Goal: Complete application form

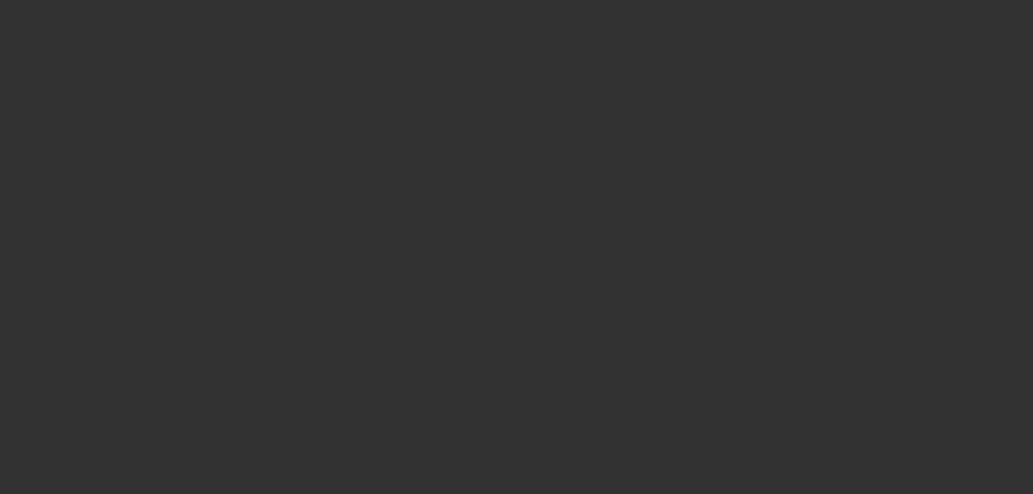
select select "0.15"
select select "0"
select select "0.1"
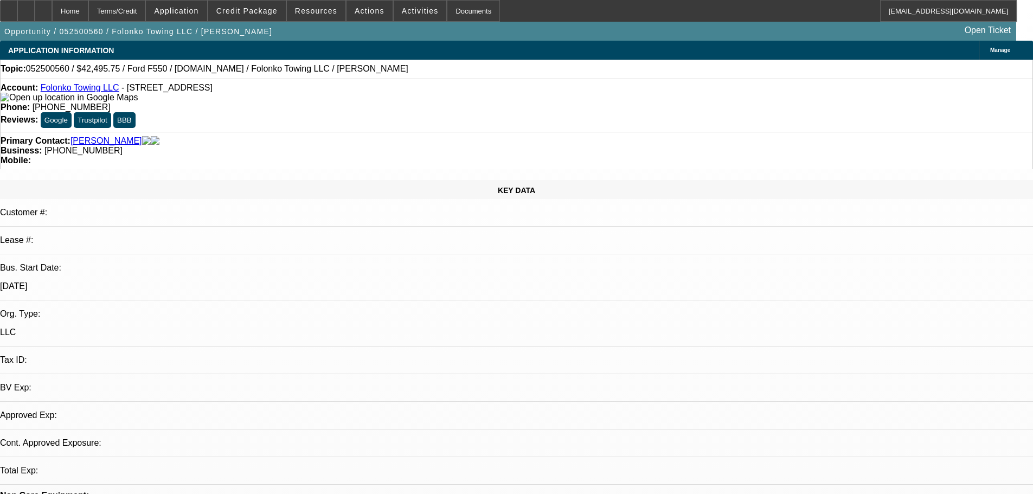
select select "1"
select select "2"
select select "4"
click at [198, 12] on span "Application" at bounding box center [176, 11] width 44 height 9
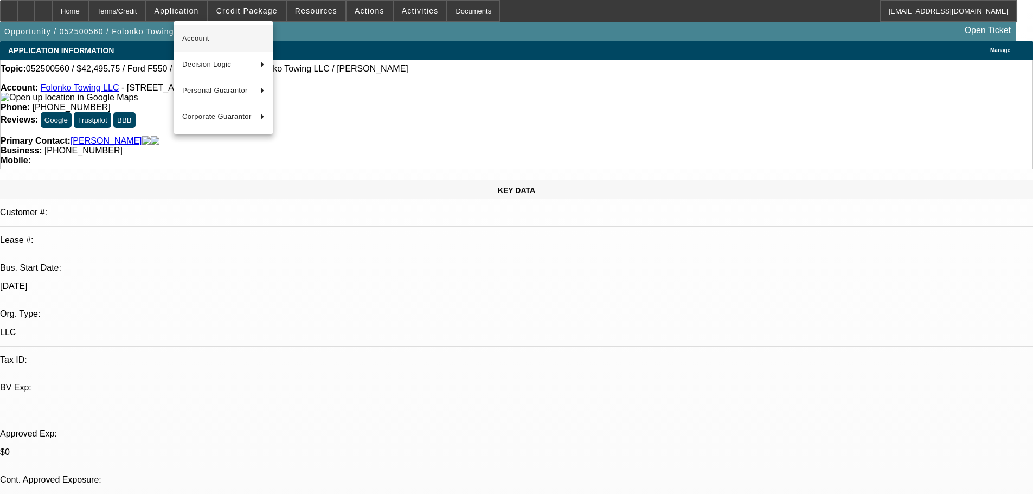
click at [220, 42] on span "Account" at bounding box center [223, 38] width 82 height 13
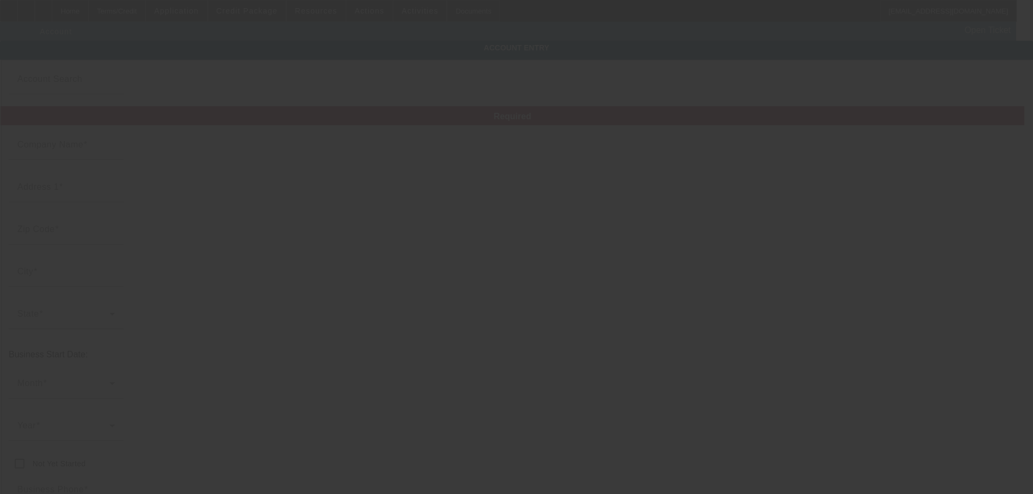
type input "Folonko Towing LLC"
type input "[STREET_ADDRESS]"
type input "98087"
type input "Lynnwood"
type input "[PHONE_NUMBER]"
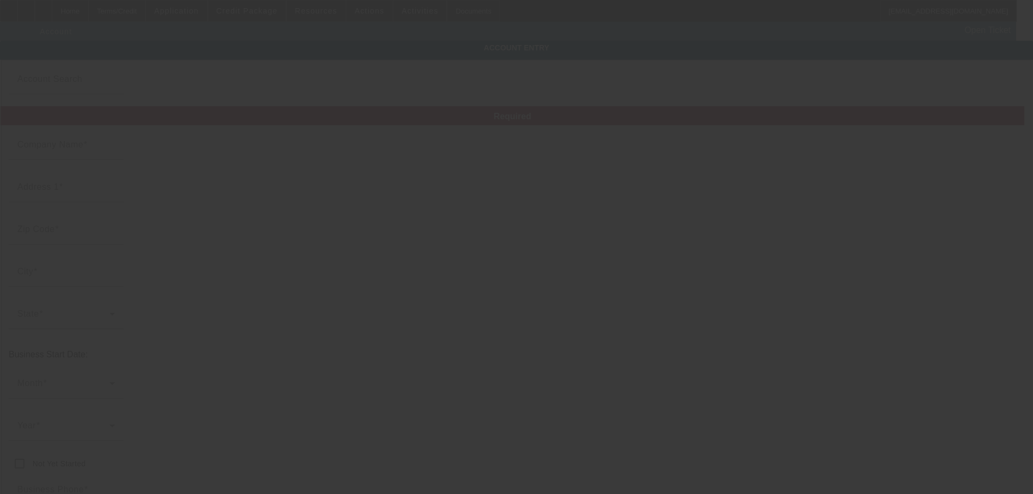
type input "[EMAIL_ADDRESS][DOMAIN_NAME]"
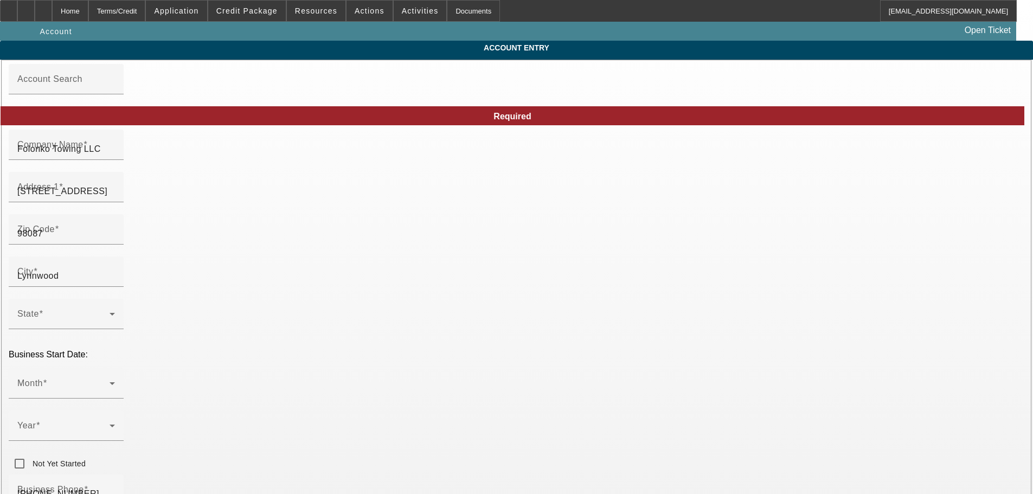
type input "[DATE]"
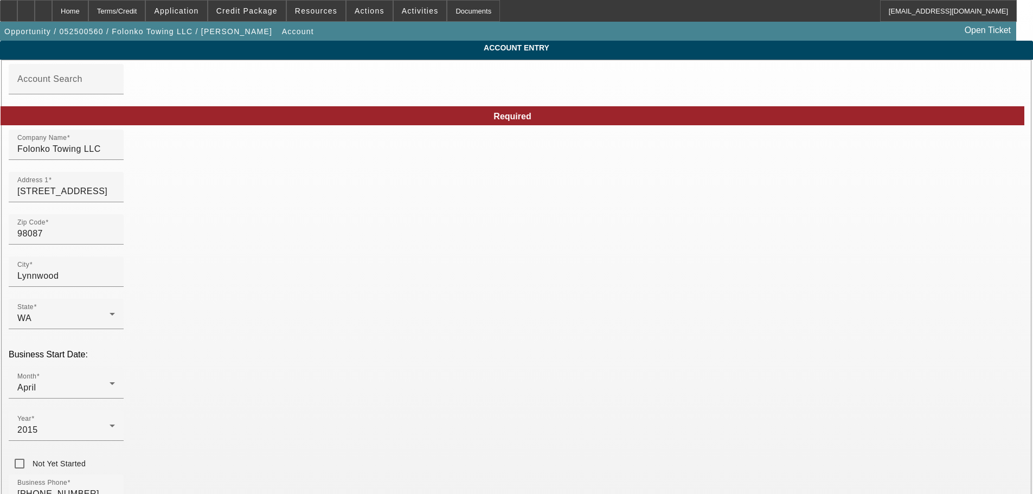
type input "871814375"
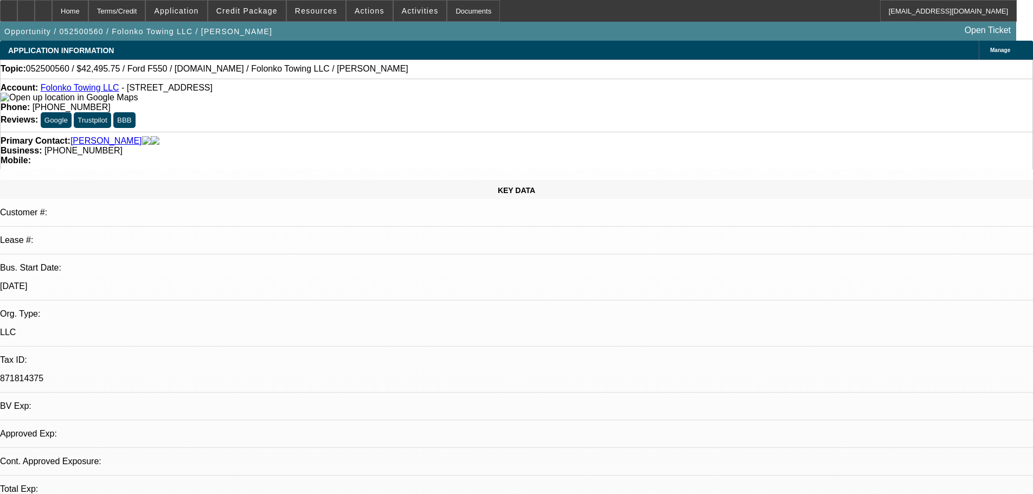
select select "0.15"
select select "0"
select select "2"
select select "0.1"
select select "4"
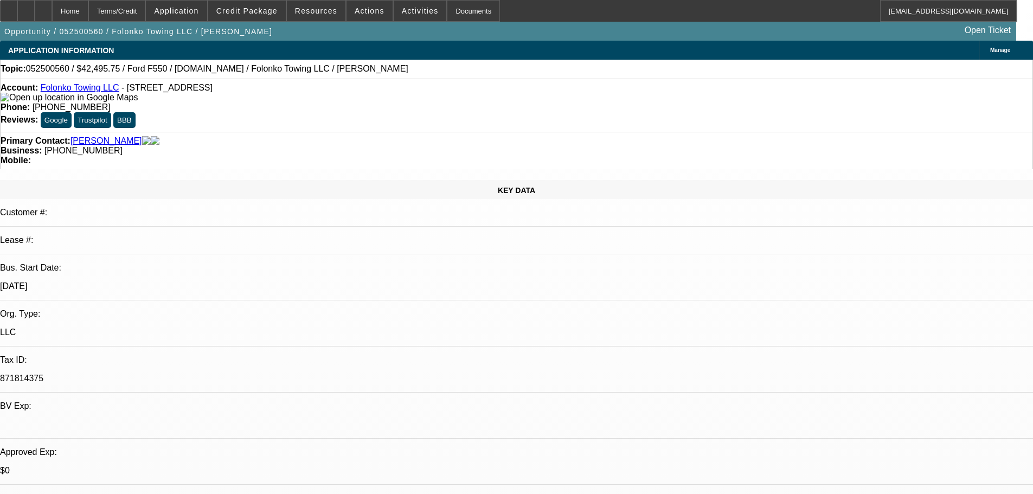
scroll to position [325, 0]
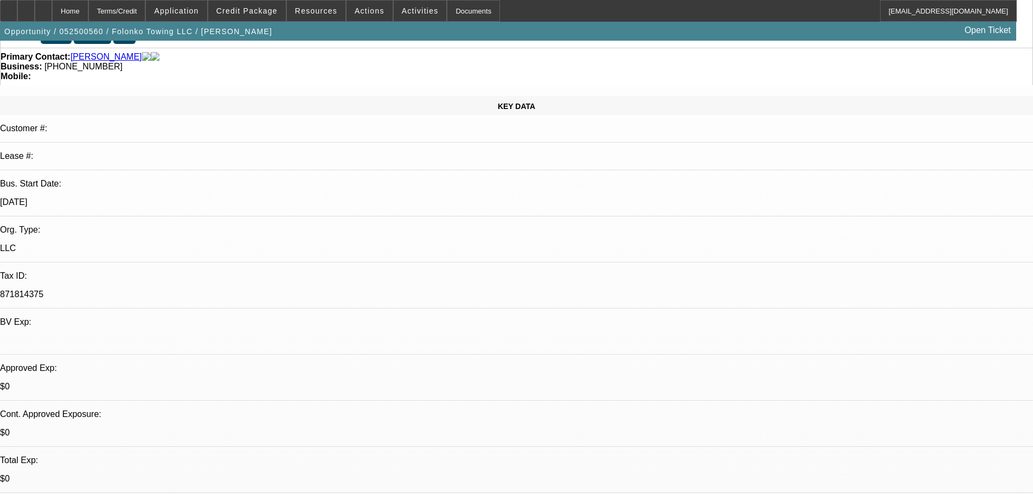
scroll to position [0, 0]
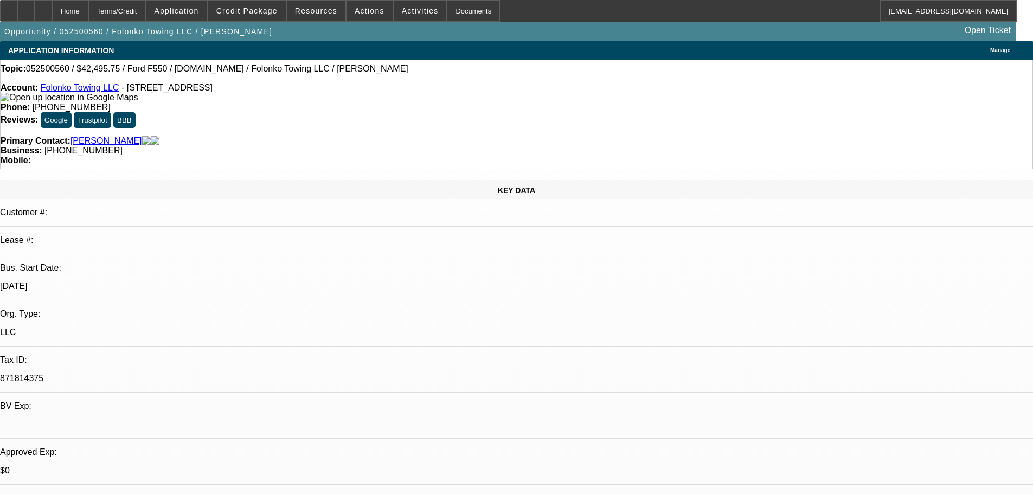
click at [67, 89] on link "Folonko Towing LLC" at bounding box center [80, 87] width 79 height 9
